Goal: Transaction & Acquisition: Subscribe to service/newsletter

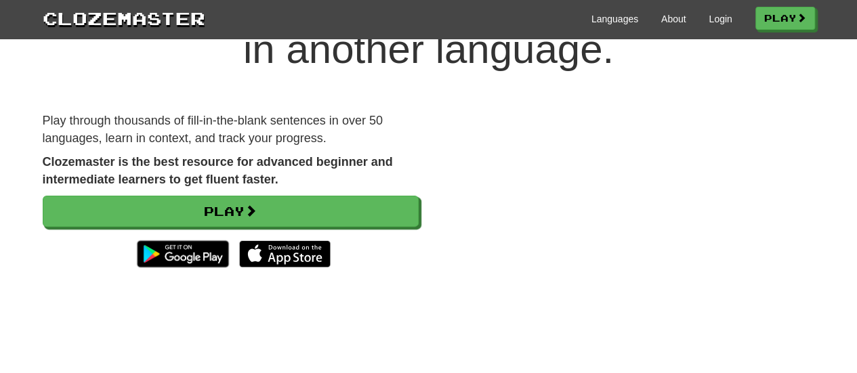
scroll to position [68, 0]
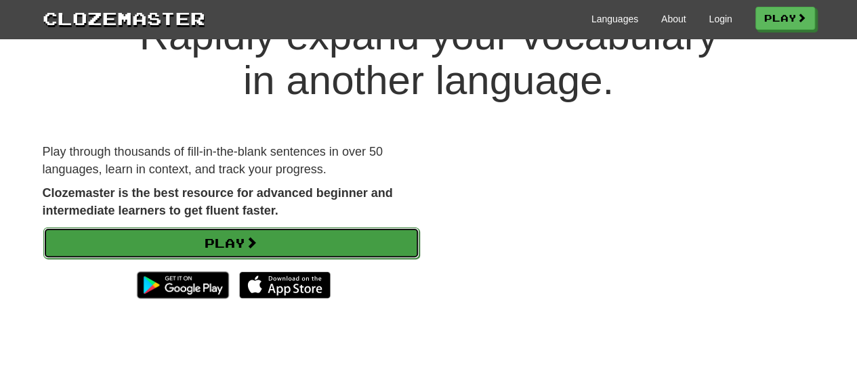
click at [227, 240] on link "Play" at bounding box center [231, 243] width 376 height 31
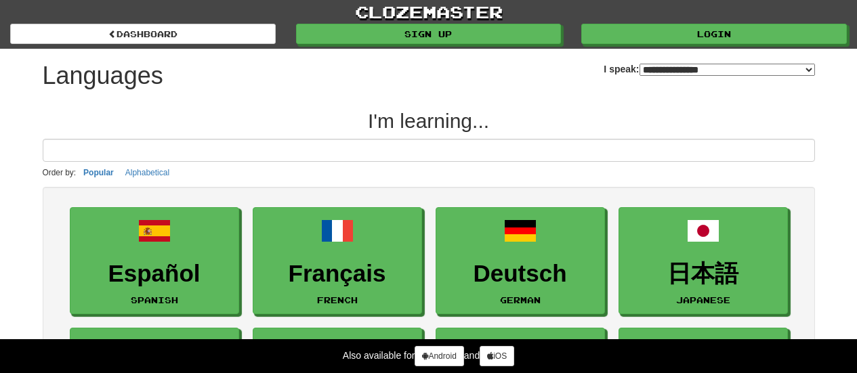
select select "*******"
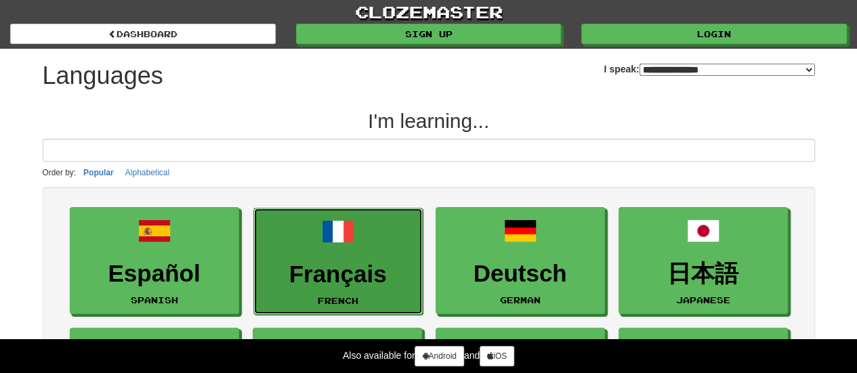
click at [331, 250] on link "Français French" at bounding box center [337, 262] width 169 height 108
